Goal: Task Accomplishment & Management: Use online tool/utility

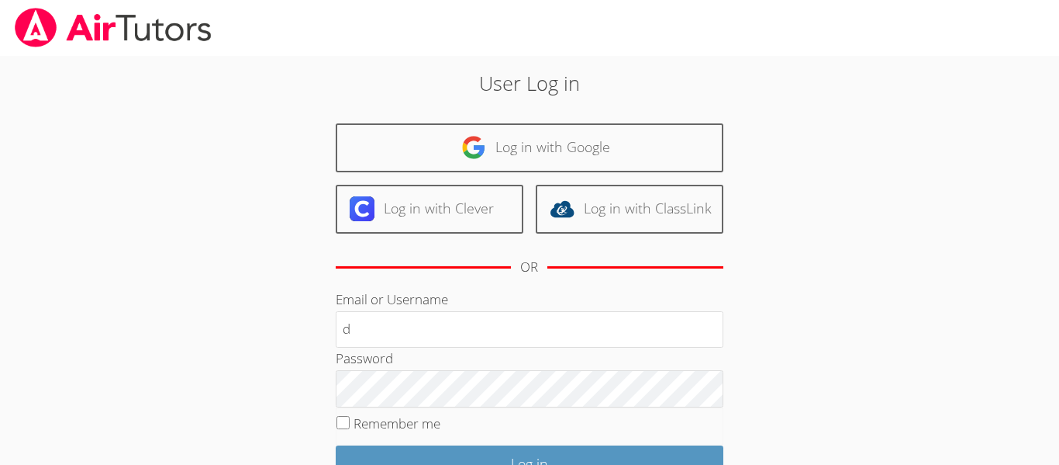
type input "d.pina1@lodiusd.org"
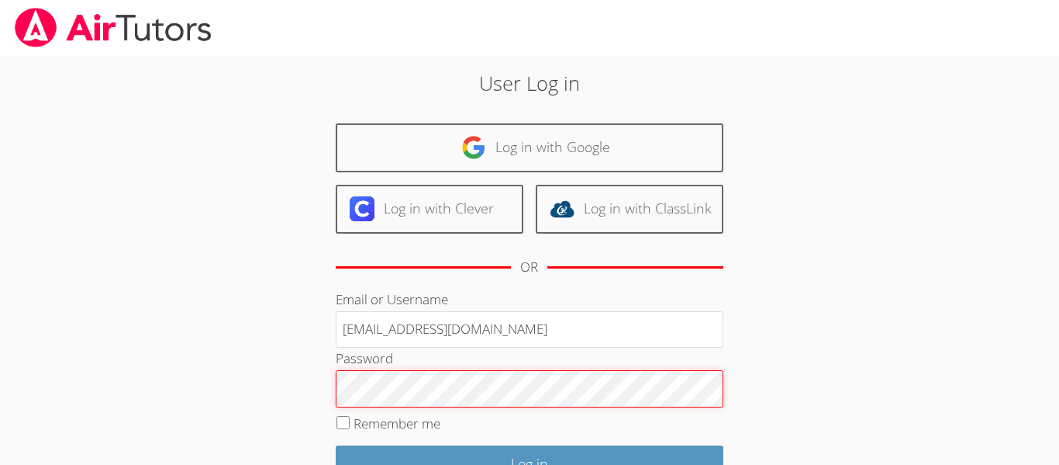
click at [336, 445] on input "Log in" at bounding box center [530, 463] width 388 height 36
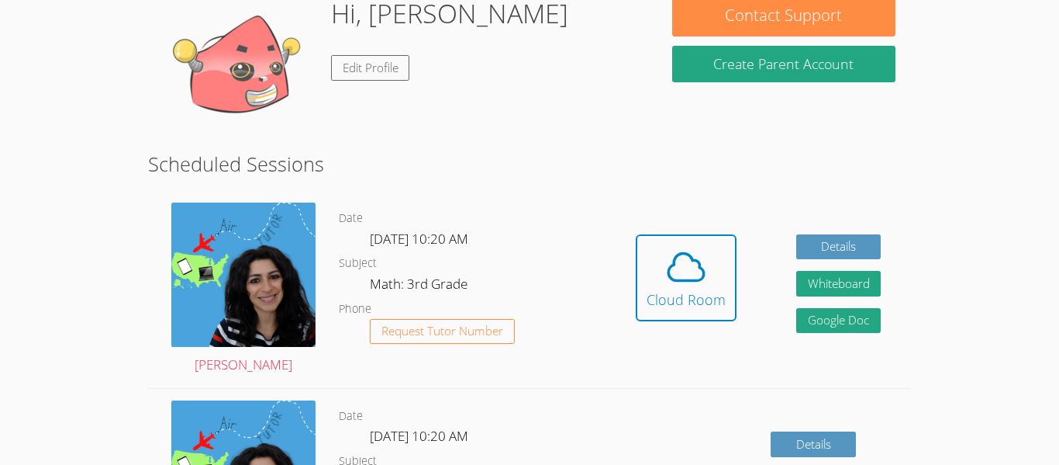
scroll to position [279, 0]
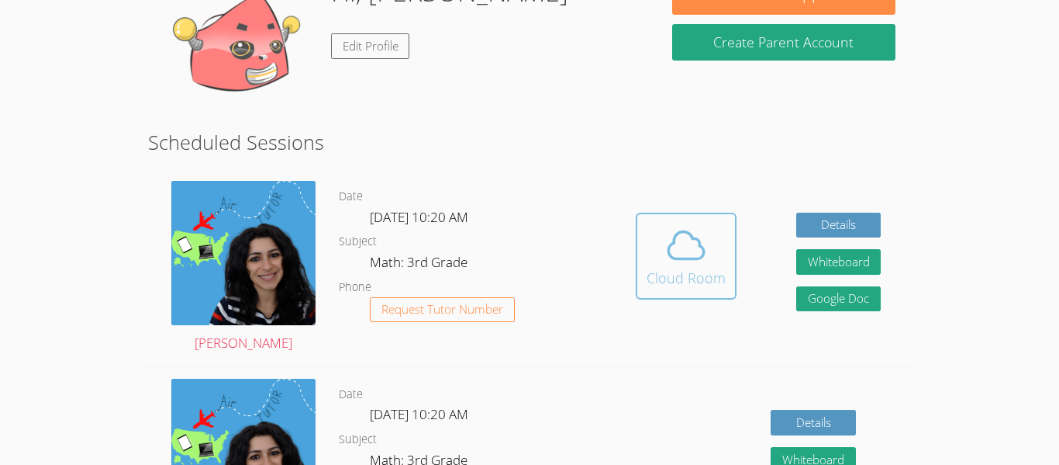
click at [724, 268] on div "Cloud Room" at bounding box center [686, 278] width 79 height 22
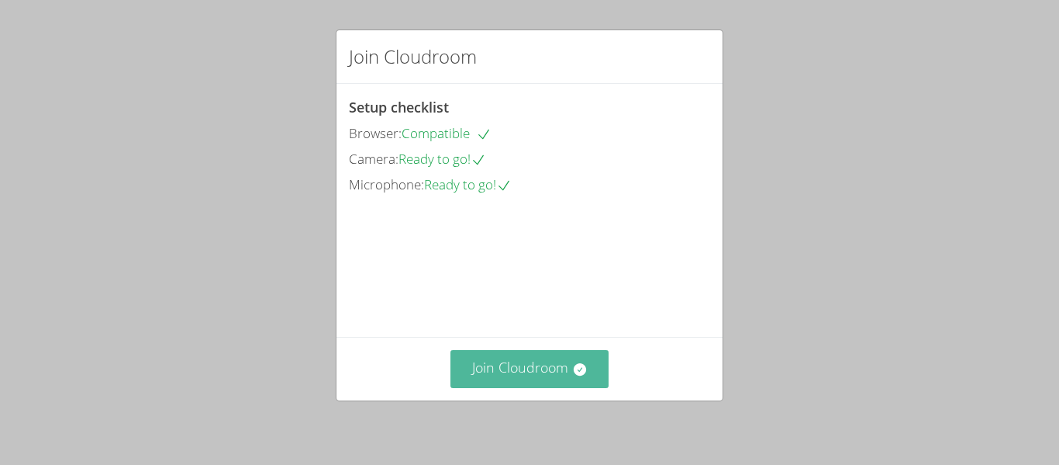
click at [555, 372] on button "Join Cloudroom" at bounding box center [530, 369] width 159 height 38
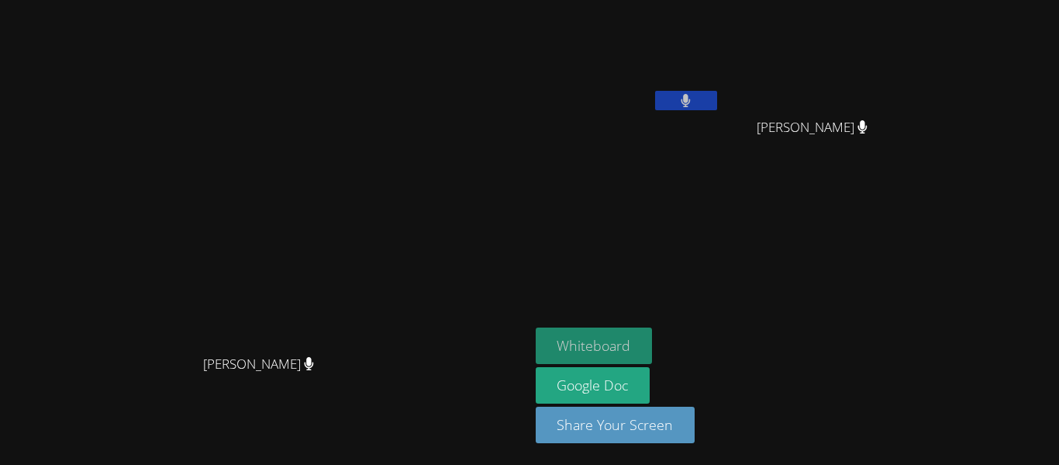
click at [653, 337] on button "Whiteboard" at bounding box center [594, 345] width 117 height 36
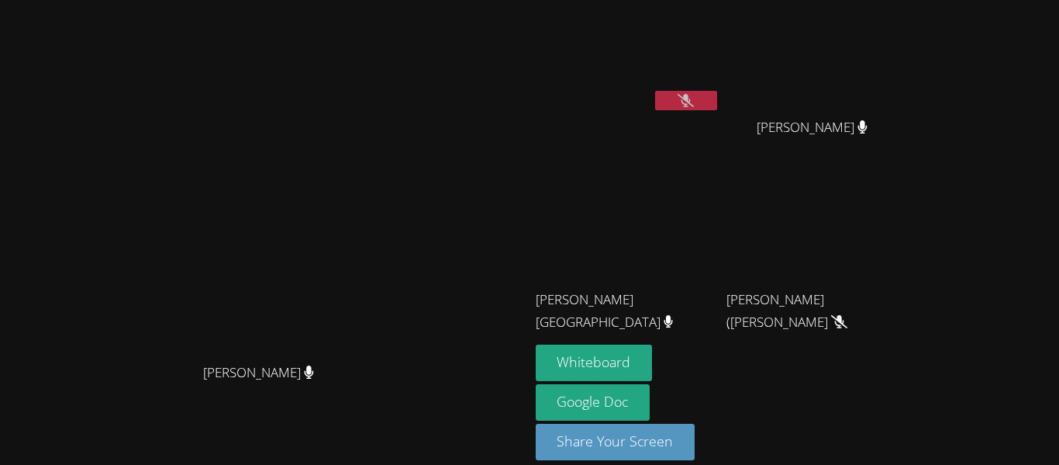
click at [717, 93] on button at bounding box center [686, 100] width 62 height 19
click at [691, 104] on icon at bounding box center [686, 100] width 10 height 13
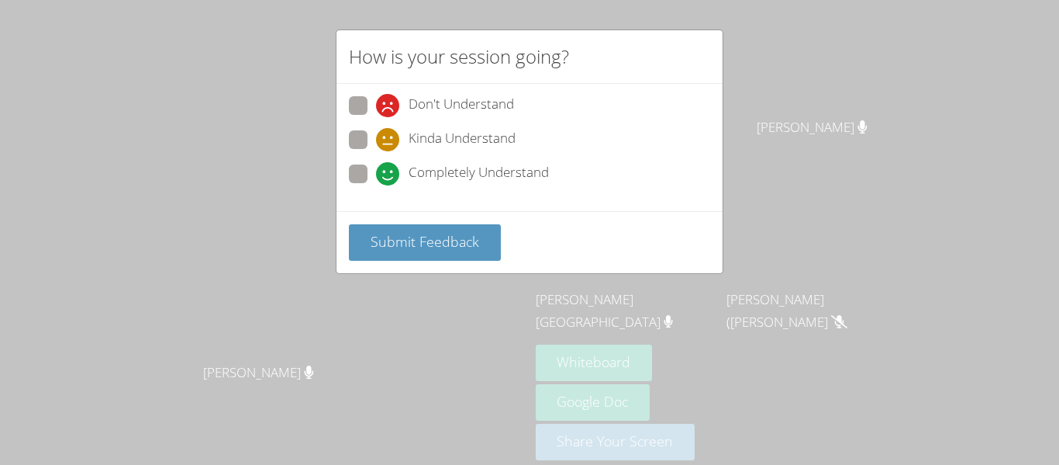
click at [447, 133] on span "Kinda Understand" at bounding box center [462, 139] width 107 height 23
click at [389, 133] on input "Kinda Understand" at bounding box center [382, 136] width 13 height 13
radio input "true"
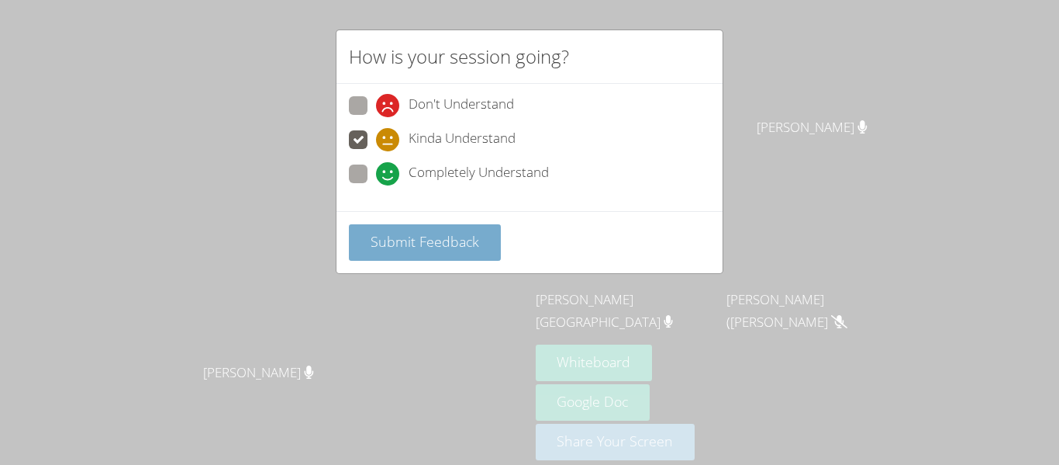
click at [462, 232] on span "Submit Feedback" at bounding box center [425, 241] width 109 height 19
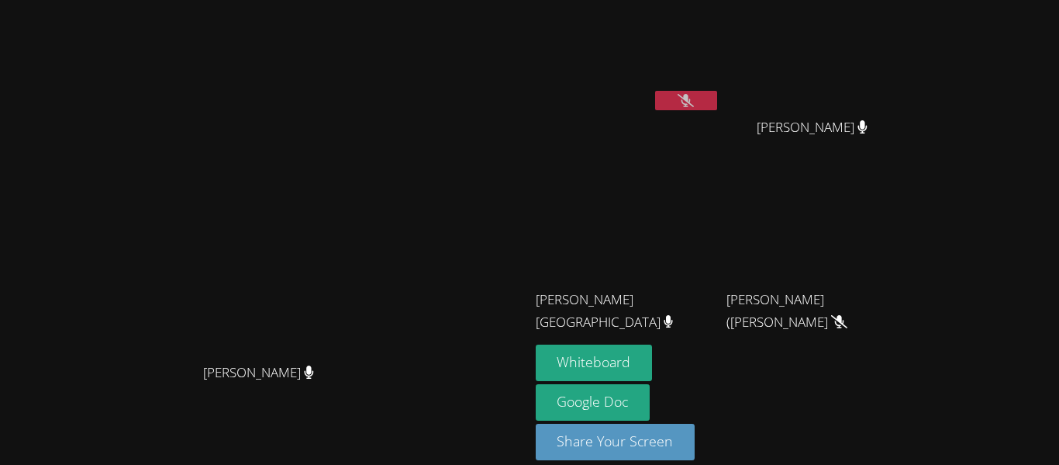
click at [694, 105] on icon at bounding box center [686, 100] width 16 height 13
click at [717, 106] on button at bounding box center [686, 100] width 62 height 19
